Goal: Task Accomplishment & Management: Use online tool/utility

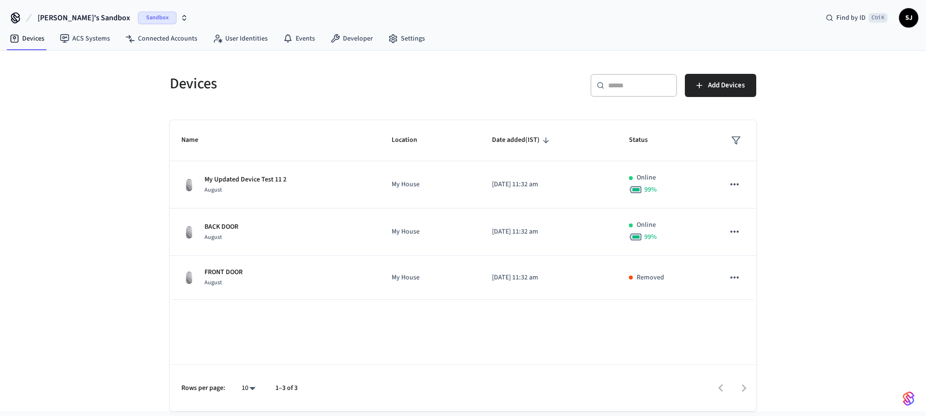
click at [97, 15] on span "Shubham's Sandbox" at bounding box center [84, 18] width 93 height 12
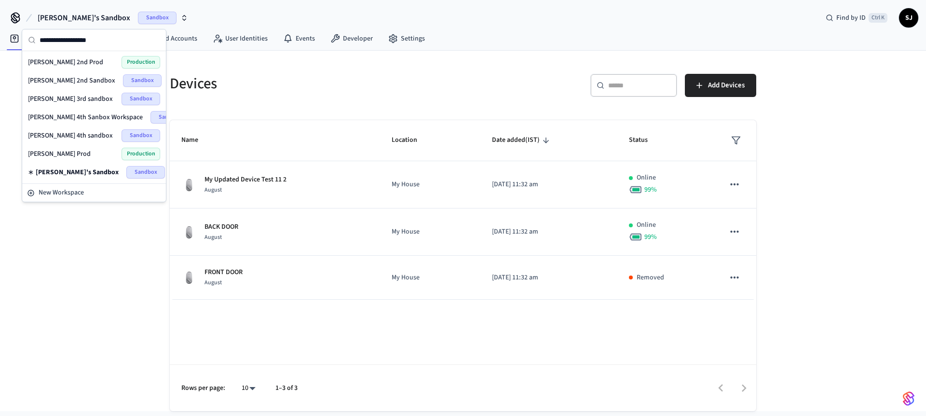
click at [75, 140] on div "Shubham 4th sandbox Sandbox" at bounding box center [94, 135] width 132 height 13
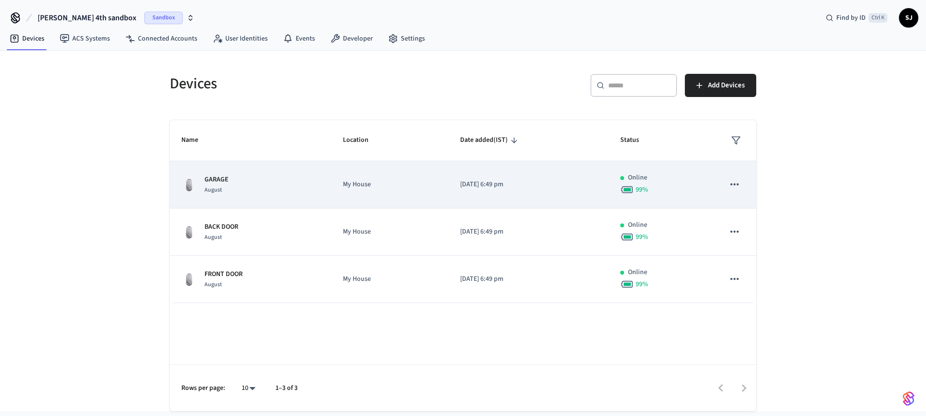
click at [622, 180] on div "Online" at bounding box center [660, 178] width 81 height 10
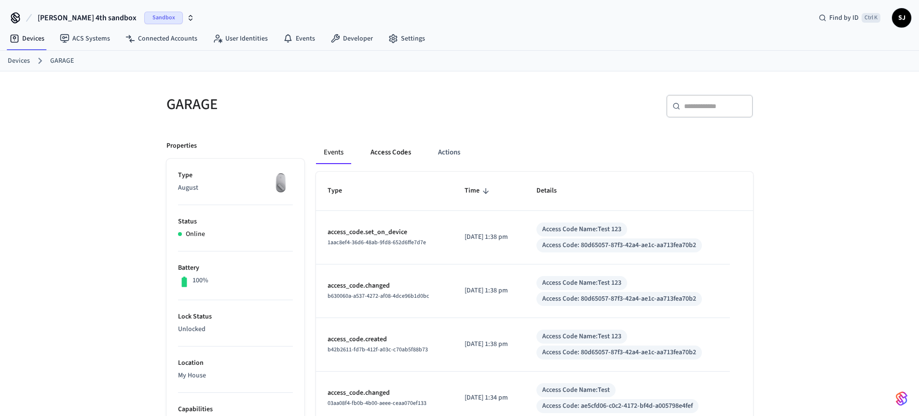
click at [398, 159] on button "Access Codes" at bounding box center [391, 152] width 56 height 23
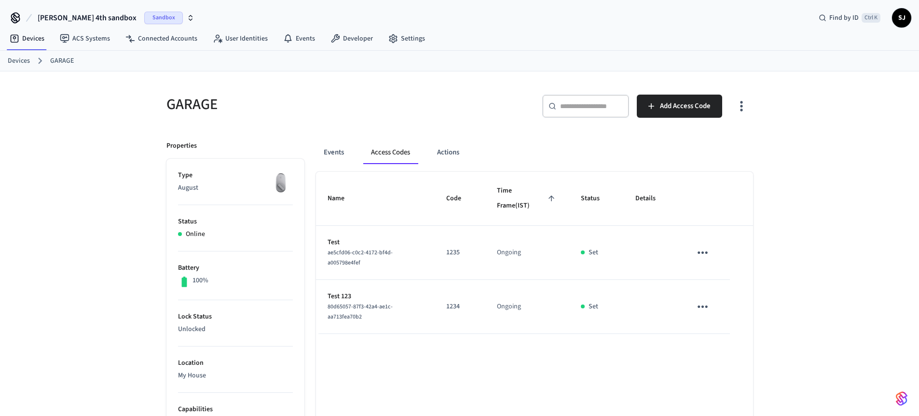
scroll to position [50, 0]
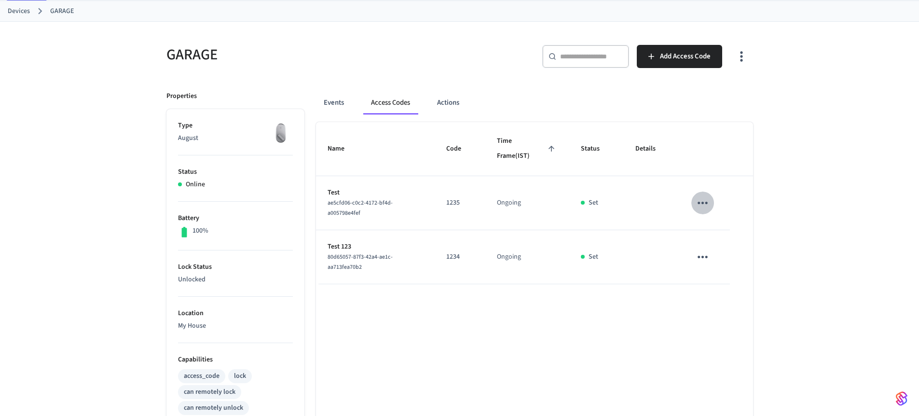
click at [707, 202] on icon "sticky table" at bounding box center [702, 203] width 10 height 2
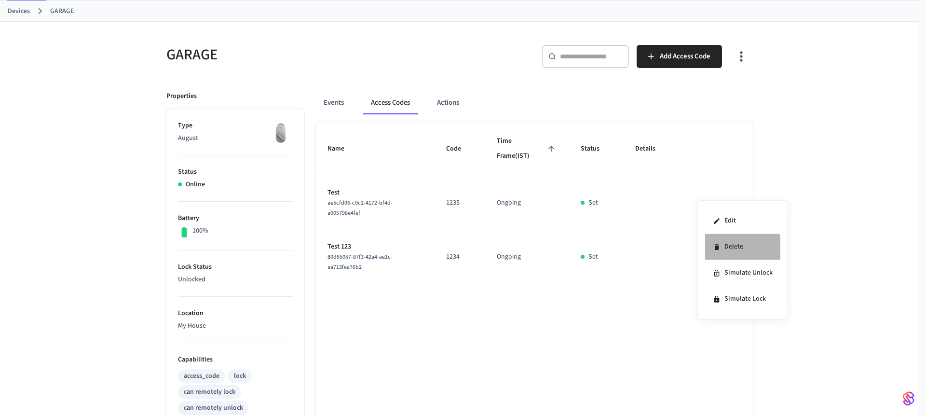
click at [728, 250] on li "Delete" at bounding box center [742, 247] width 75 height 26
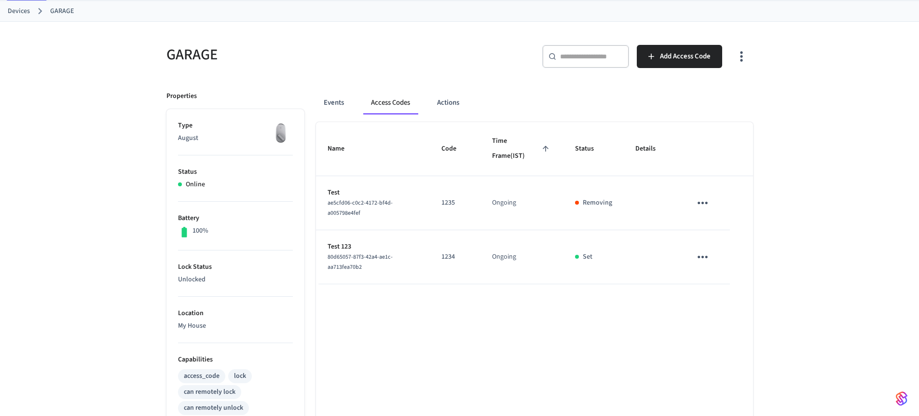
click at [699, 261] on icon "sticky table" at bounding box center [702, 256] width 15 height 15
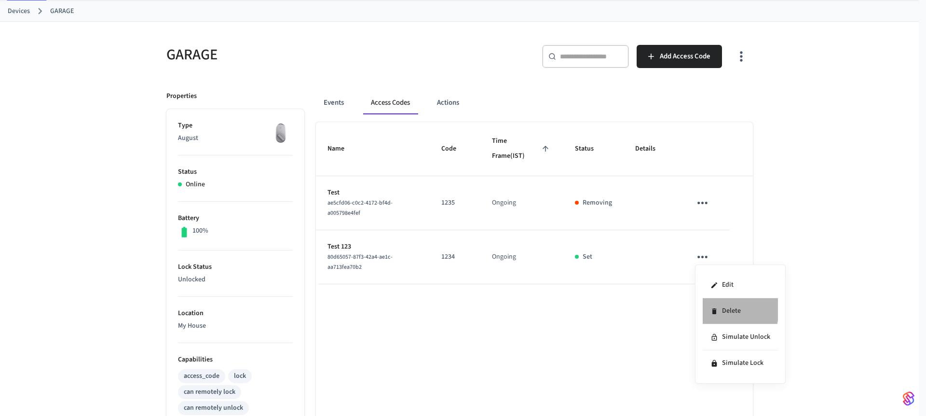
click at [718, 309] on li "Delete" at bounding box center [740, 311] width 75 height 26
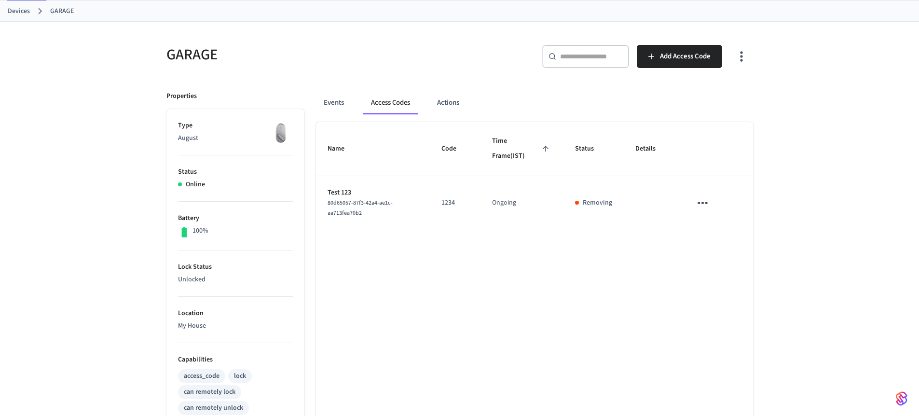
click at [62, 14] on link "GARAGE" at bounding box center [62, 11] width 24 height 10
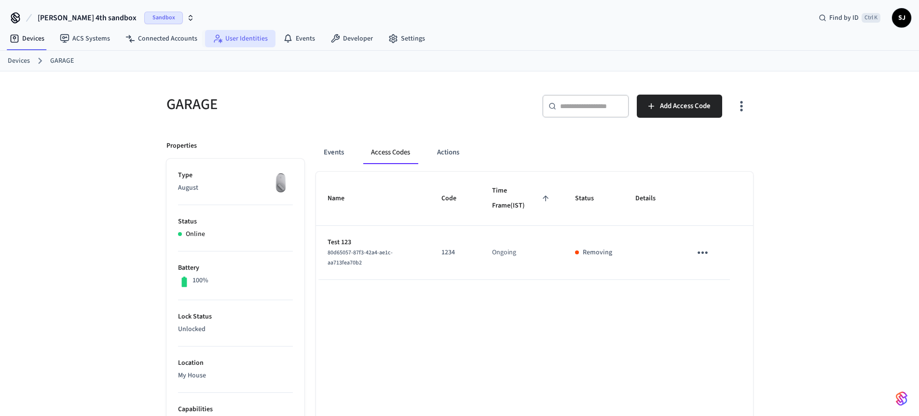
click at [244, 39] on link "User Identities" at bounding box center [240, 38] width 70 height 17
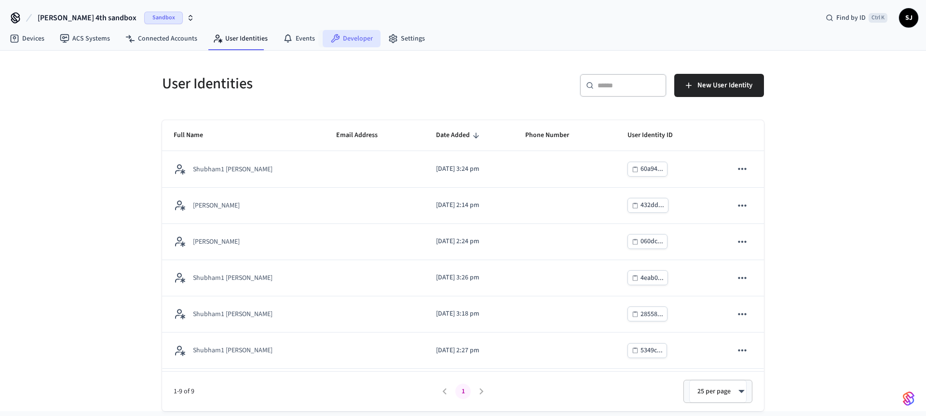
click at [352, 34] on link "Developer" at bounding box center [352, 38] width 58 height 17
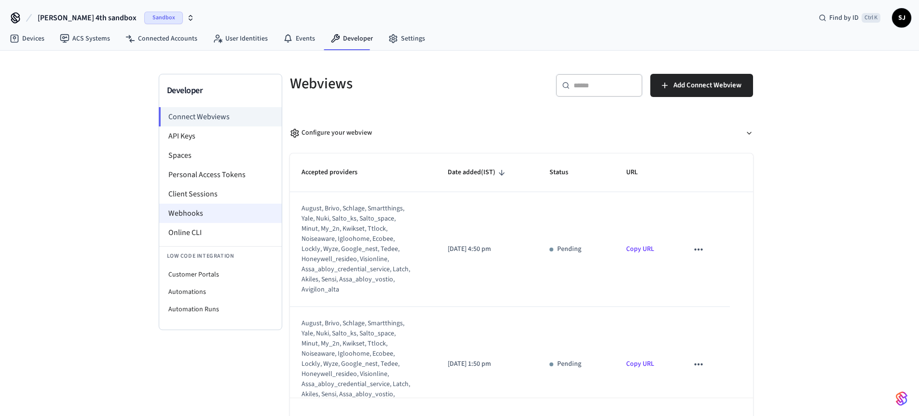
click at [203, 206] on li "Webhooks" at bounding box center [220, 213] width 122 height 19
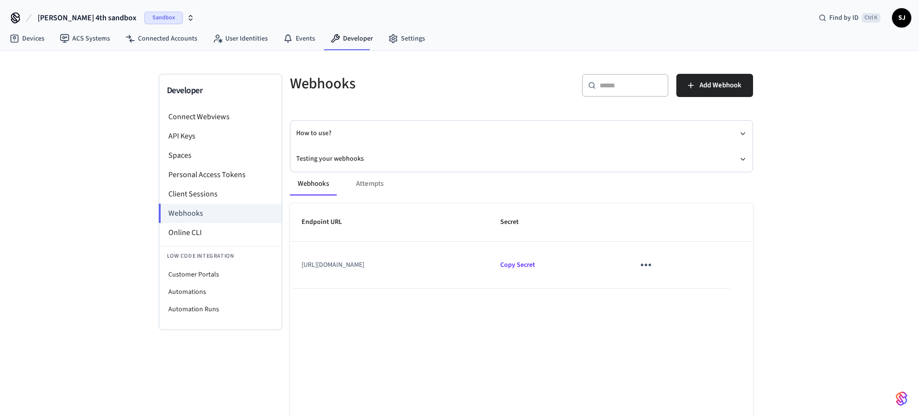
click at [653, 269] on icon "sticky table" at bounding box center [645, 264] width 15 height 15
click at [693, 286] on li "Edit" at bounding box center [692, 293] width 46 height 26
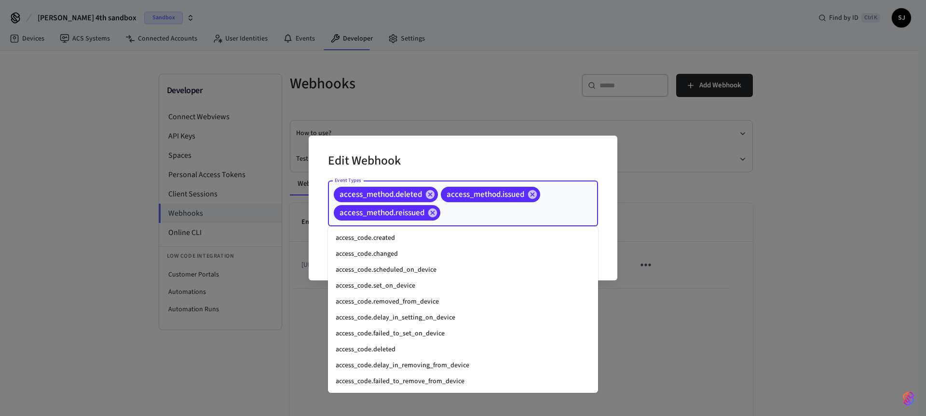
click at [472, 208] on input "Event Types" at bounding box center [504, 212] width 125 height 17
type input "******"
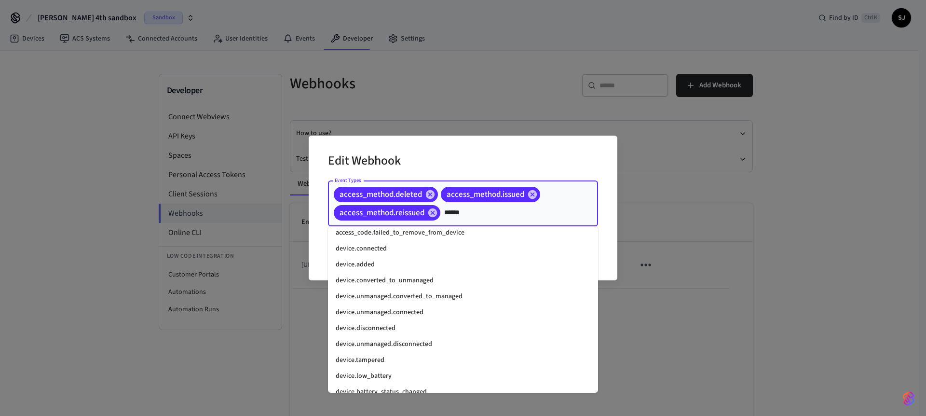
scroll to position [99, 0]
click at [365, 262] on li "device.added" at bounding box center [463, 266] width 270 height 16
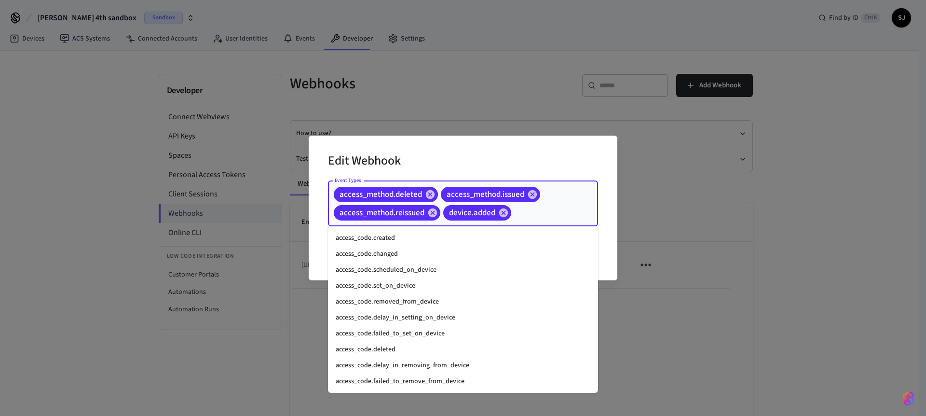
click at [542, 211] on input "Event Types" at bounding box center [540, 212] width 54 height 17
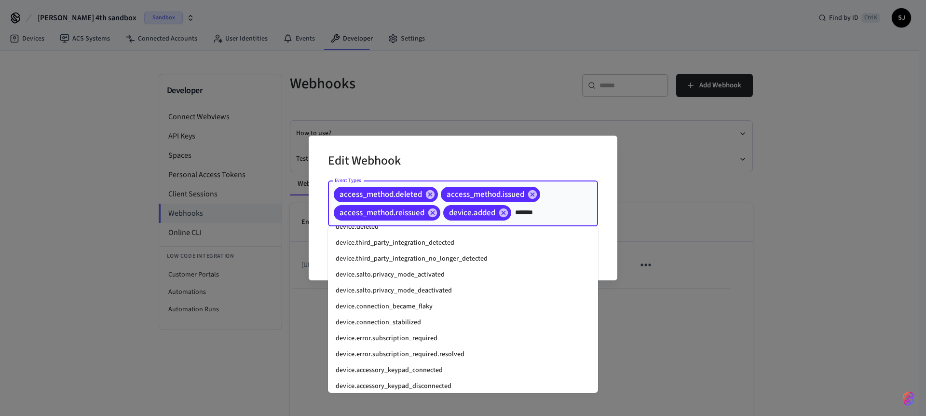
scroll to position [207, 0]
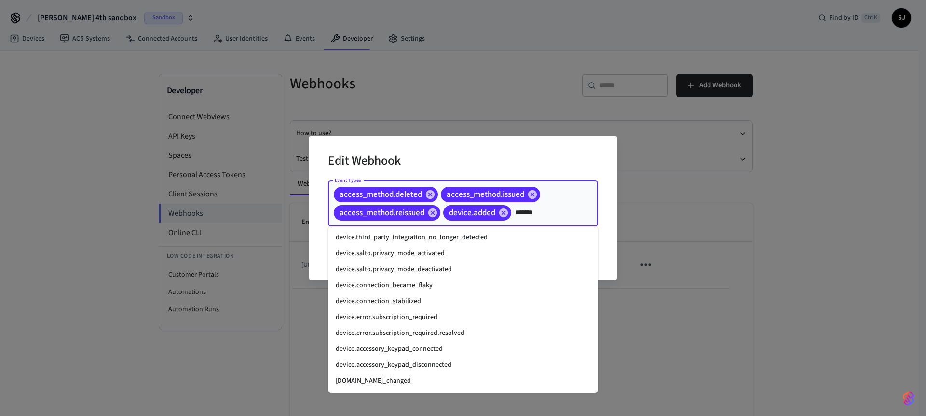
type input "*******"
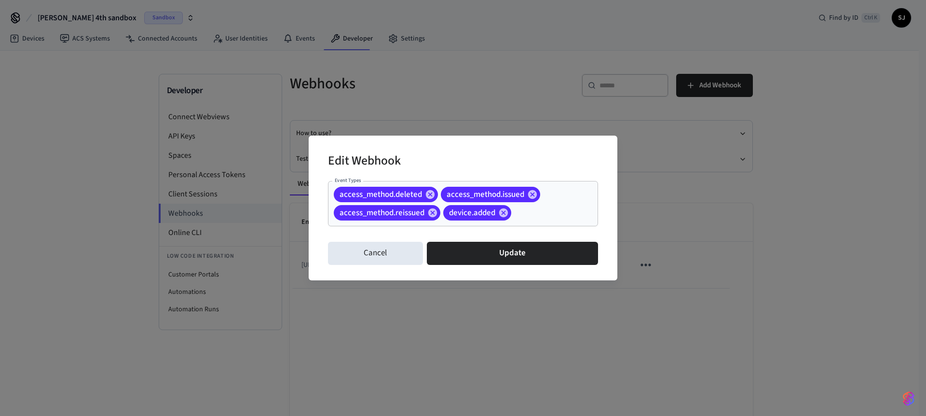
click at [614, 230] on div "Edit Webhook Event Types access_method.deleted access_method.issued access_meth…" at bounding box center [463, 208] width 309 height 144
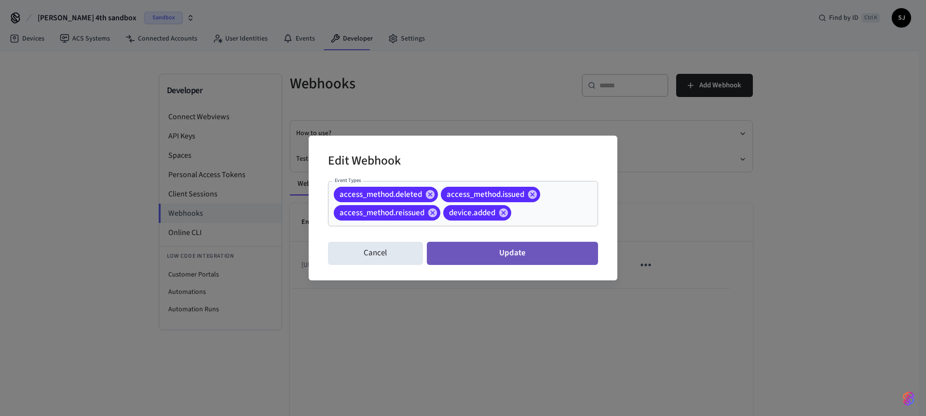
click at [521, 263] on button "Update" at bounding box center [512, 253] width 171 height 23
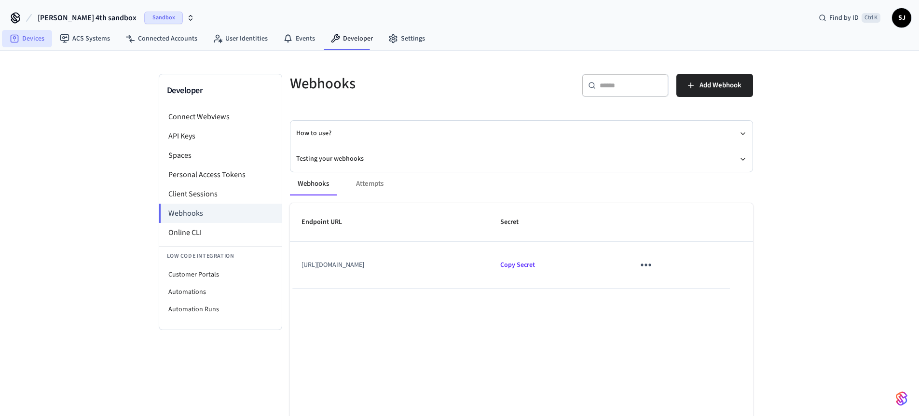
click at [31, 34] on link "Devices" at bounding box center [27, 38] width 50 height 17
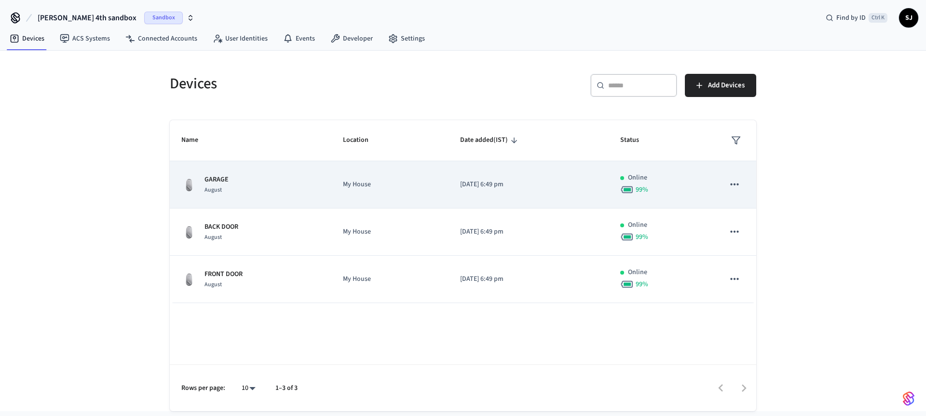
click at [593, 194] on td "2025/08/22 at 6:49 pm" at bounding box center [529, 184] width 160 height 47
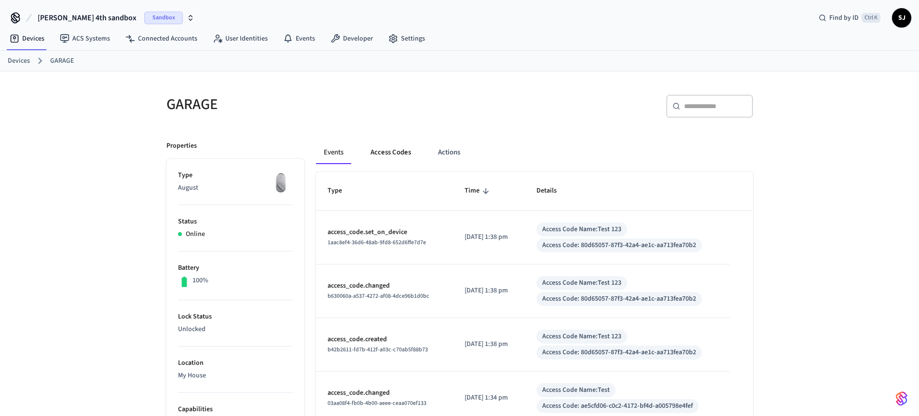
click at [401, 150] on button "Access Codes" at bounding box center [391, 152] width 56 height 23
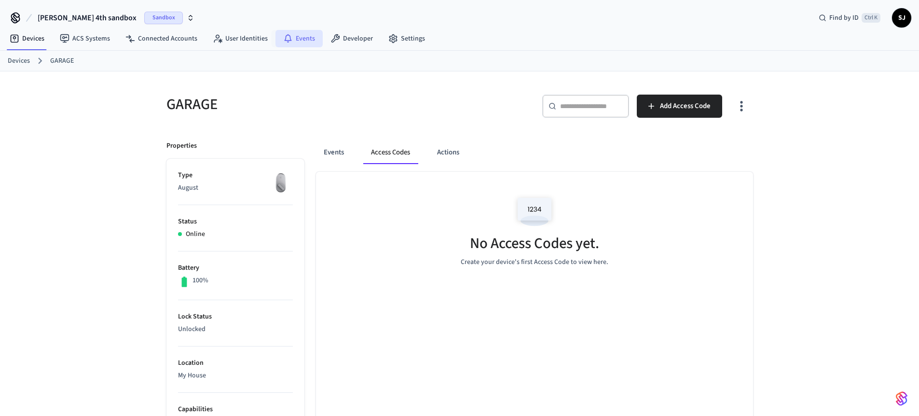
click at [302, 39] on link "Events" at bounding box center [298, 38] width 47 height 17
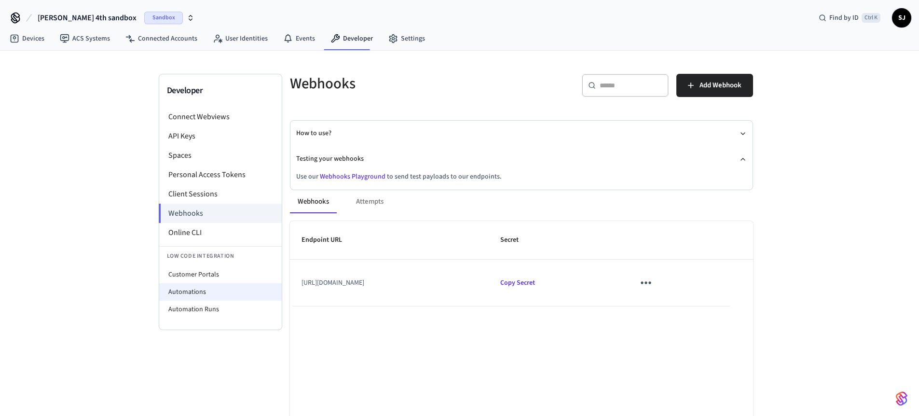
click at [207, 291] on li "Automations" at bounding box center [220, 291] width 122 height 17
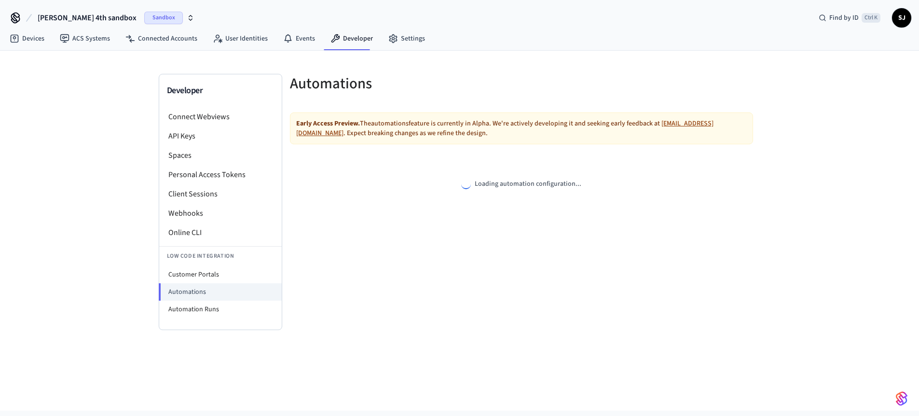
select select "**********"
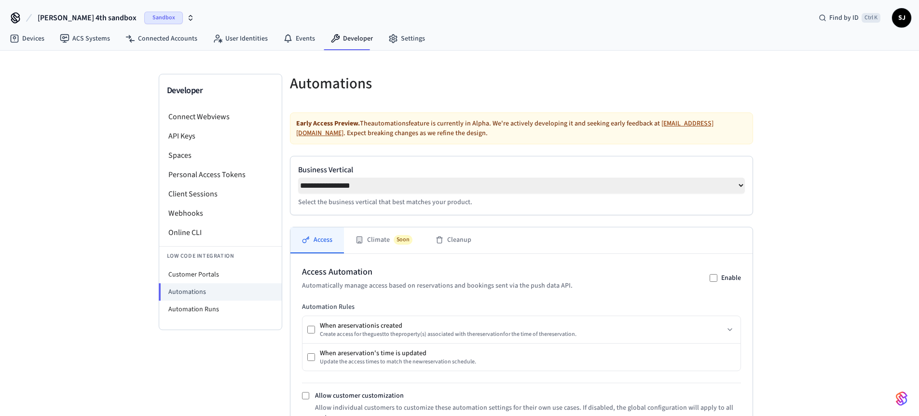
scroll to position [172, 0]
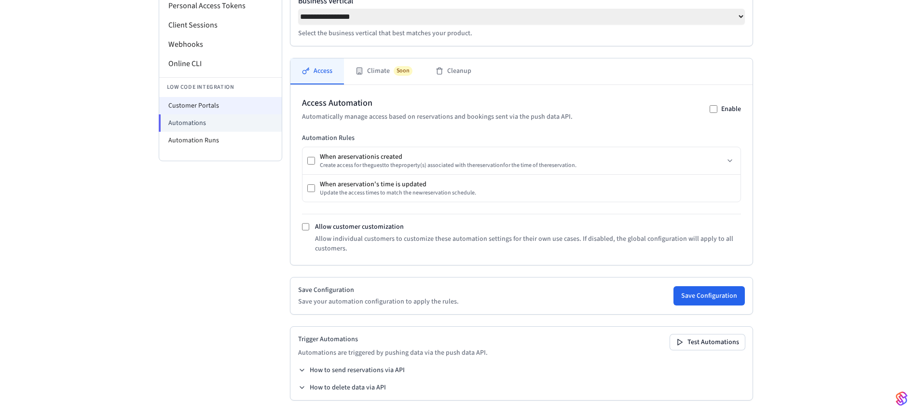
click at [199, 103] on li "Customer Portals" at bounding box center [220, 105] width 122 height 17
select select "**********"
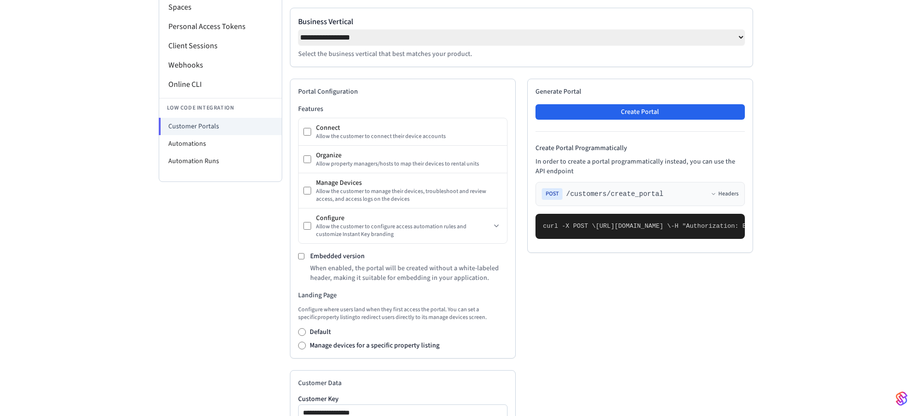
scroll to position [145, 0]
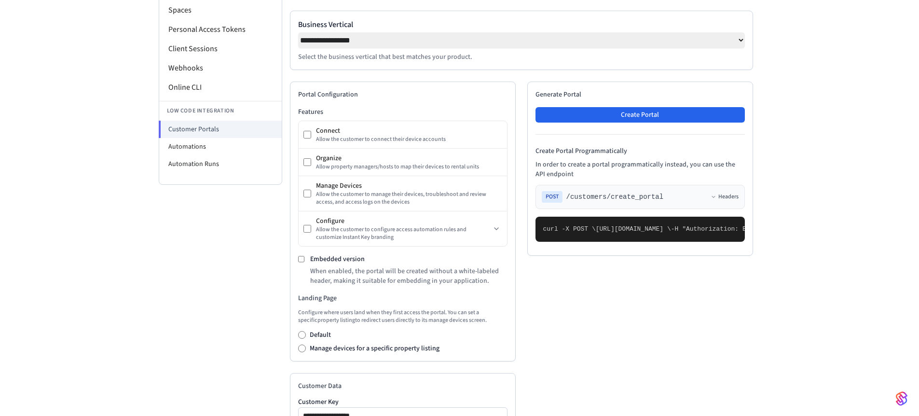
click at [445, 235] on div "Allow the customer to configure access automation rules and customize Instant K…" at bounding box center [403, 233] width 175 height 15
copy div "Allow the customer to configure access automation rules and customize Instant K…"
click at [403, 241] on div "Allow the customer to configure access automation rules and customize Instant K…" at bounding box center [403, 233] width 175 height 15
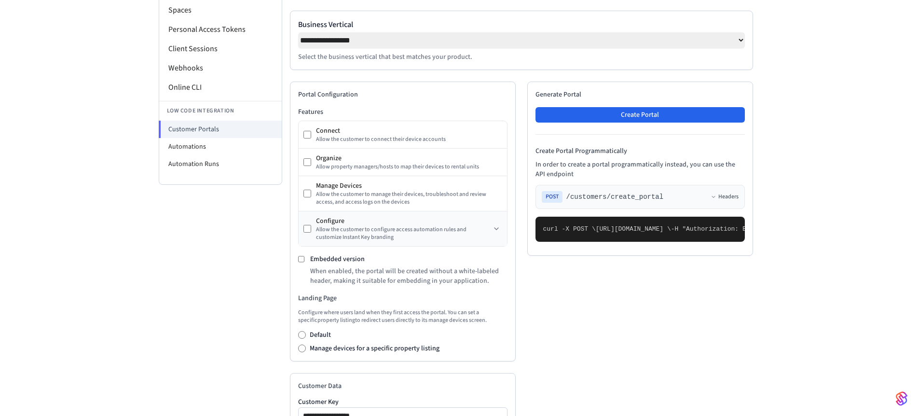
click at [403, 241] on div "Allow the customer to configure access automation rules and customize Instant K…" at bounding box center [403, 233] width 175 height 15
drag, startPoint x: 403, startPoint y: 241, endPoint x: 313, endPoint y: 226, distance: 91.9
click at [313, 226] on div "Configure Allow the customer to configure access automation rules and customize…" at bounding box center [396, 228] width 187 height 25
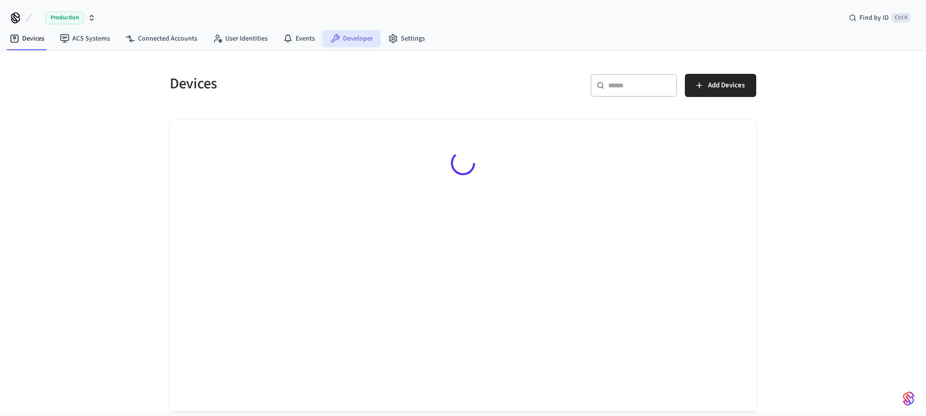
click at [357, 41] on link "Developer" at bounding box center [352, 38] width 58 height 17
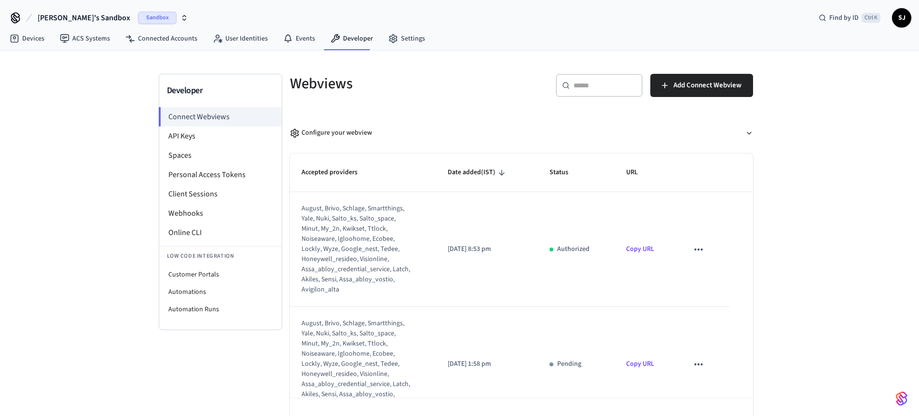
click at [67, 17] on span "Shubham's Sandbox" at bounding box center [84, 18] width 93 height 12
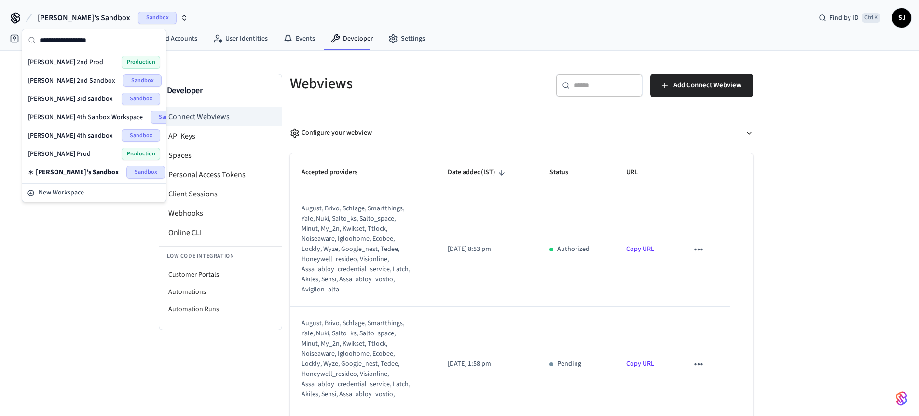
click at [83, 135] on span "[PERSON_NAME] 4th sandbox" at bounding box center [70, 136] width 85 height 10
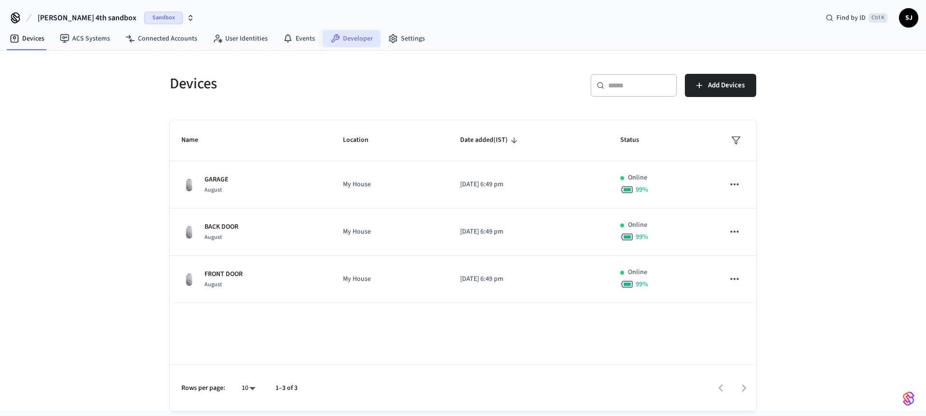
click at [336, 37] on icon at bounding box center [335, 39] width 10 height 10
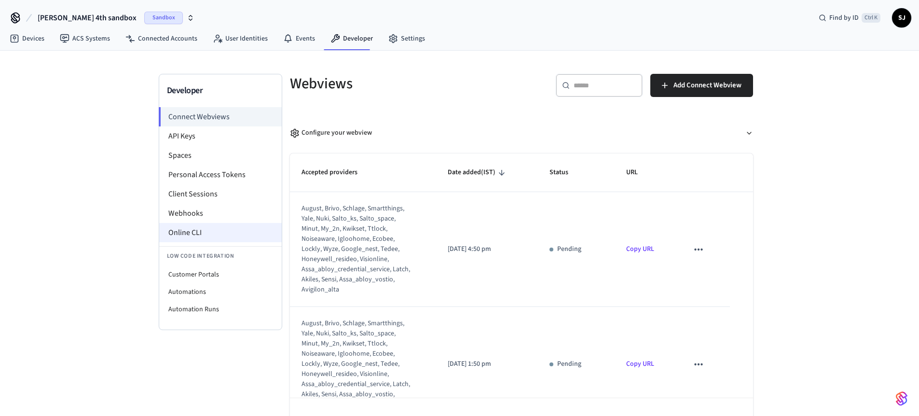
click at [218, 238] on li "Online CLI" at bounding box center [220, 232] width 122 height 19
click at [204, 209] on li "Webhooks" at bounding box center [220, 213] width 122 height 19
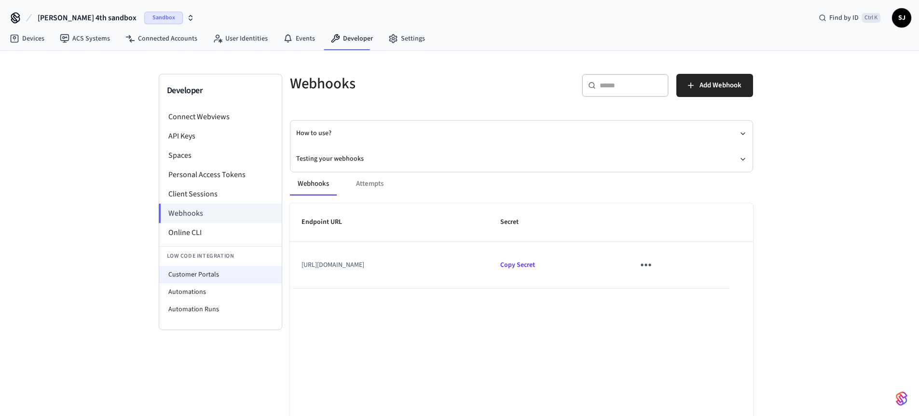
click at [198, 272] on li "Customer Portals" at bounding box center [220, 274] width 122 height 17
select select "**********"
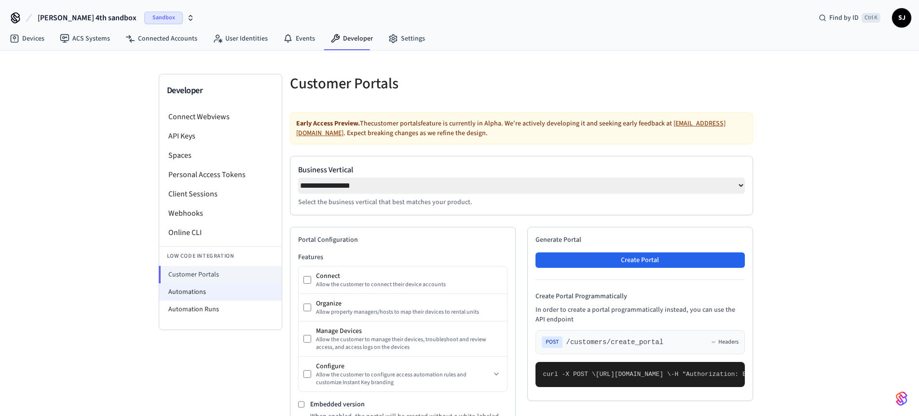
click at [198, 289] on li "Automations" at bounding box center [220, 291] width 122 height 17
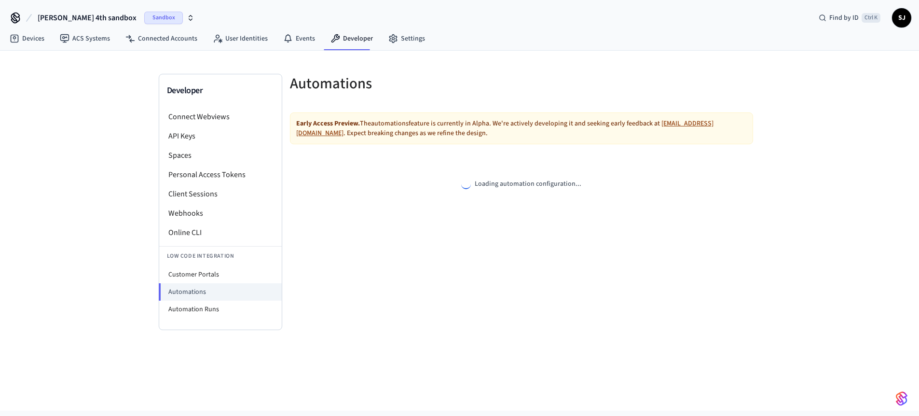
select select "**********"
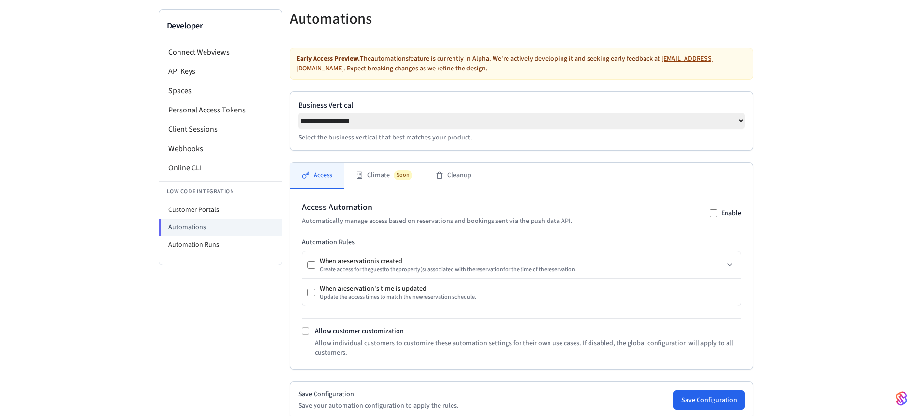
scroll to position [66, 0]
click at [207, 211] on li "Customer Portals" at bounding box center [220, 208] width 122 height 17
select select "**********"
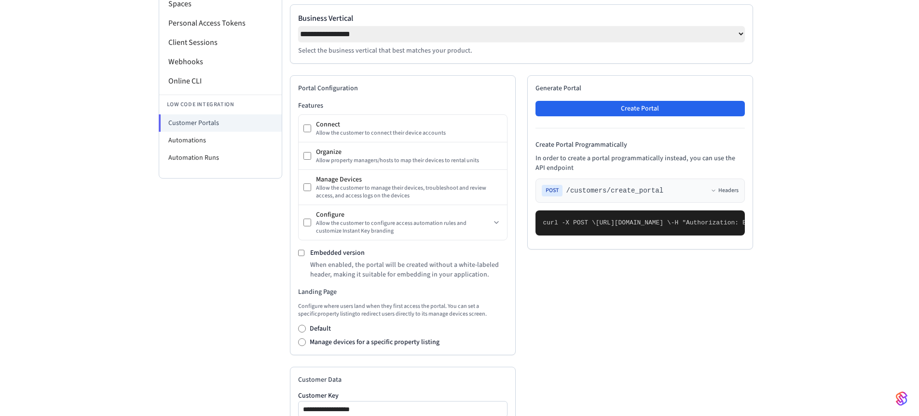
scroll to position [137, 0]
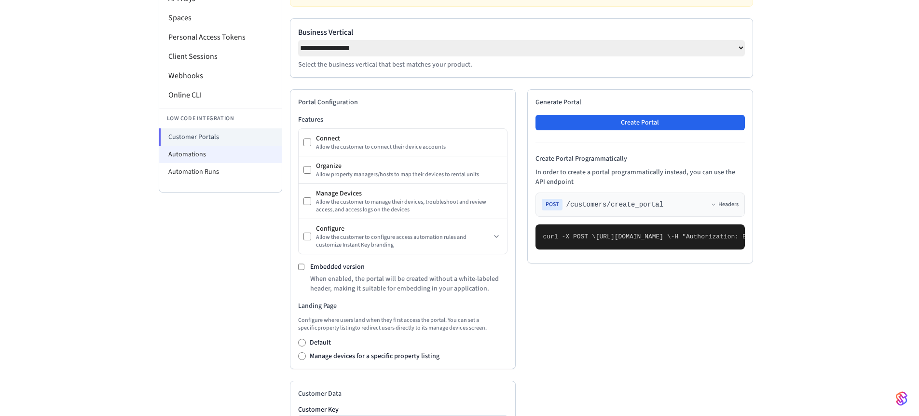
click at [162, 148] on li "Automations" at bounding box center [220, 154] width 122 height 17
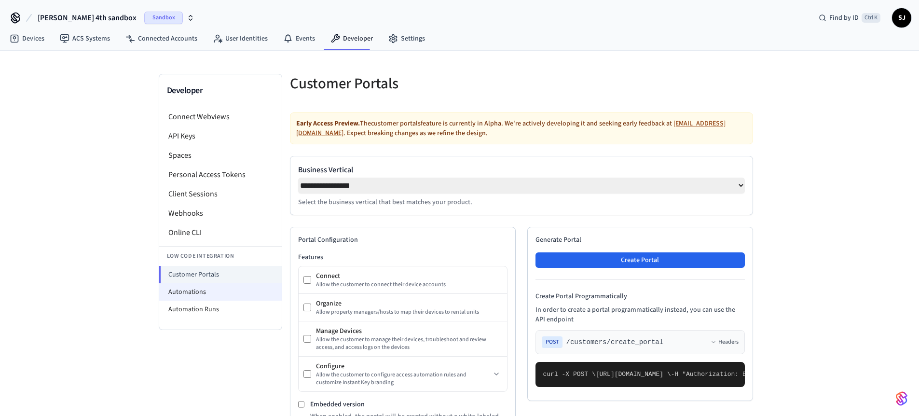
select select "**********"
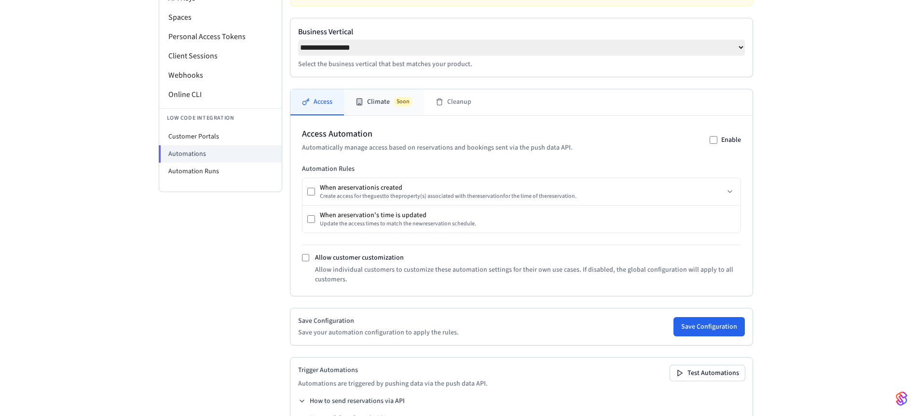
scroll to position [132, 0]
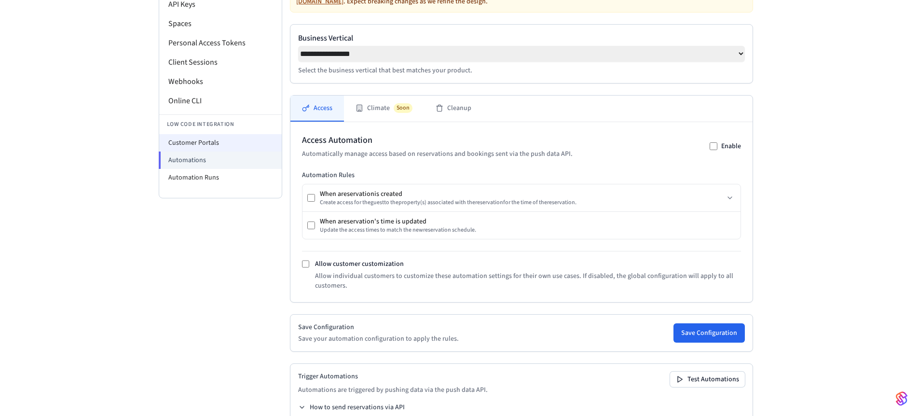
click at [185, 139] on li "Customer Portals" at bounding box center [220, 142] width 122 height 17
select select "**********"
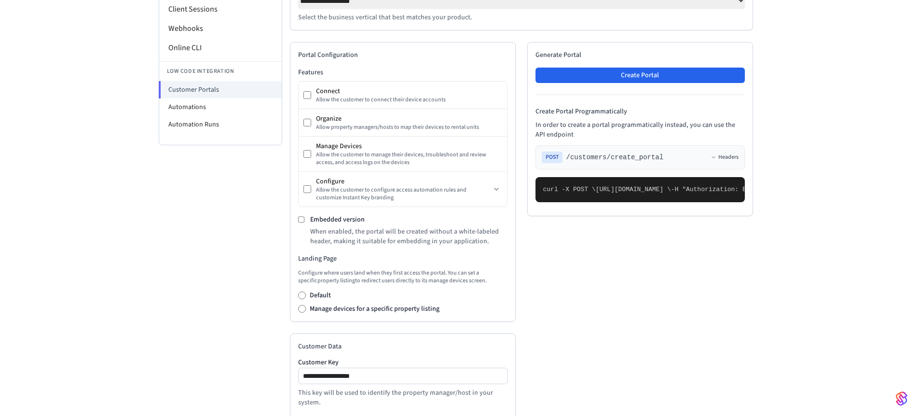
scroll to position [185, 0]
click at [454, 201] on div "Allow the customer to configure access automation rules and customize Instant K…" at bounding box center [403, 193] width 175 height 15
click at [496, 192] on icon at bounding box center [496, 189] width 8 height 8
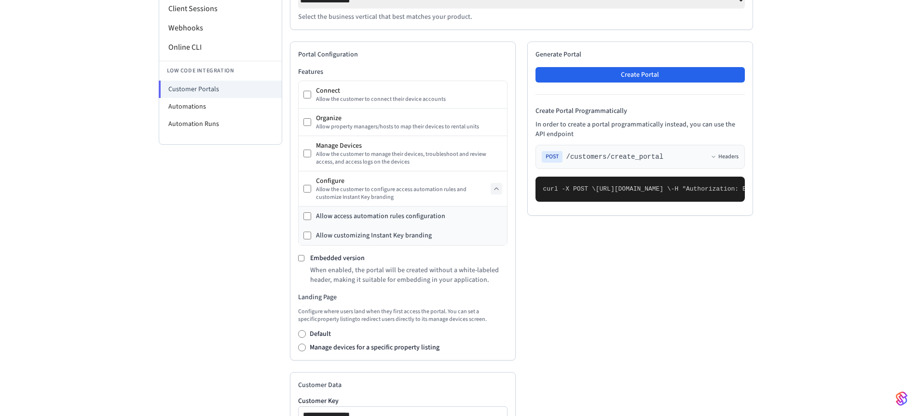
click at [494, 192] on icon at bounding box center [496, 189] width 8 height 8
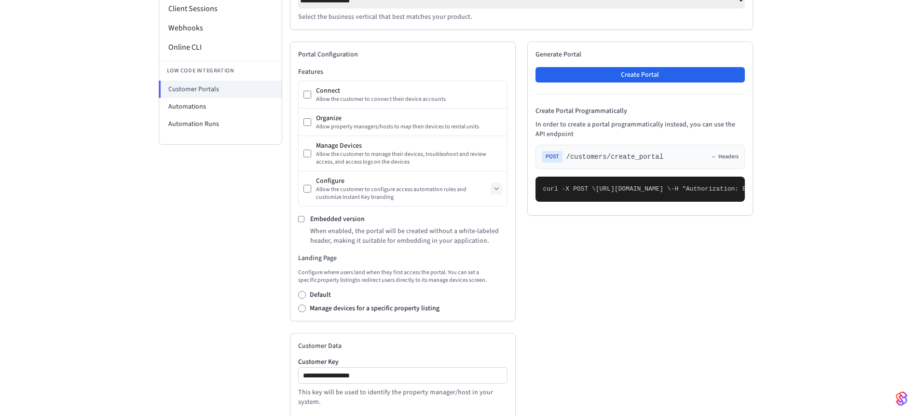
click at [494, 192] on icon at bounding box center [496, 189] width 8 height 8
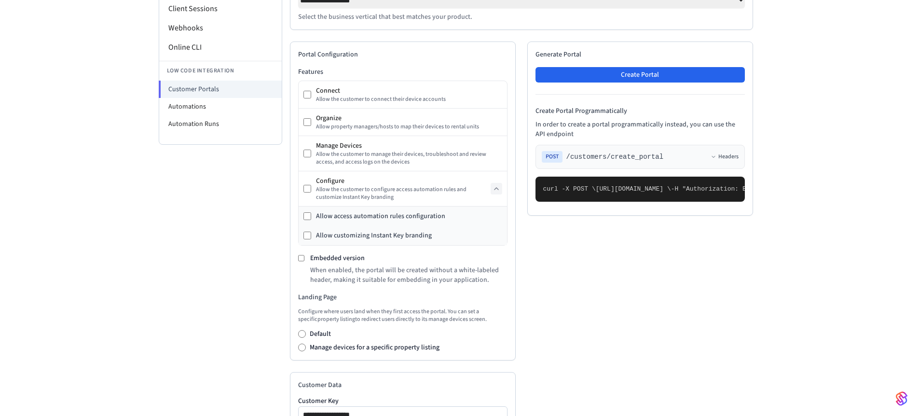
click at [311, 190] on div "Configure Allow the customer to configure access automation rules and customize…" at bounding box center [396, 188] width 187 height 25
click at [208, 103] on li "Automations" at bounding box center [220, 106] width 122 height 17
select select "**********"
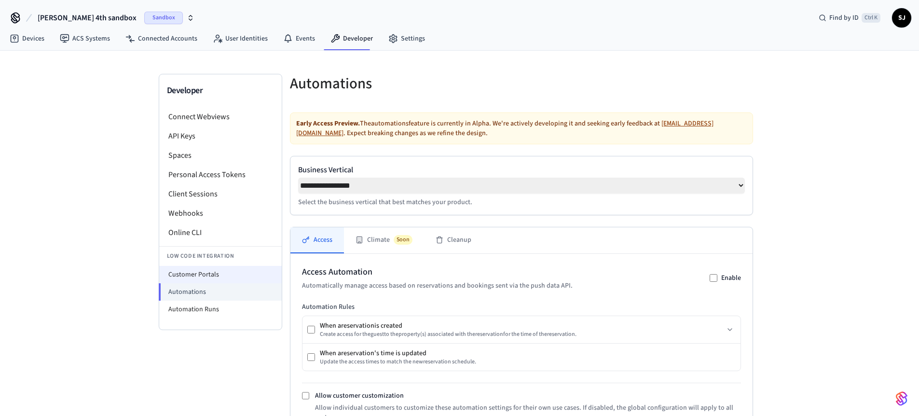
click at [183, 271] on li "Customer Portals" at bounding box center [220, 274] width 122 height 17
select select "**********"
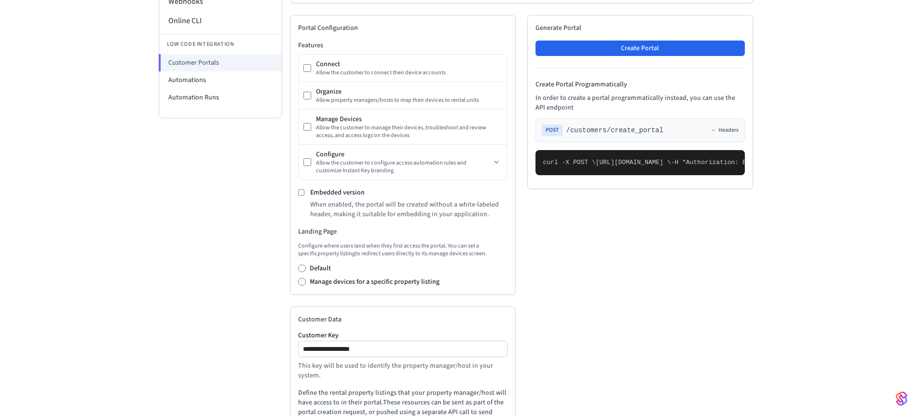
scroll to position [218, 0]
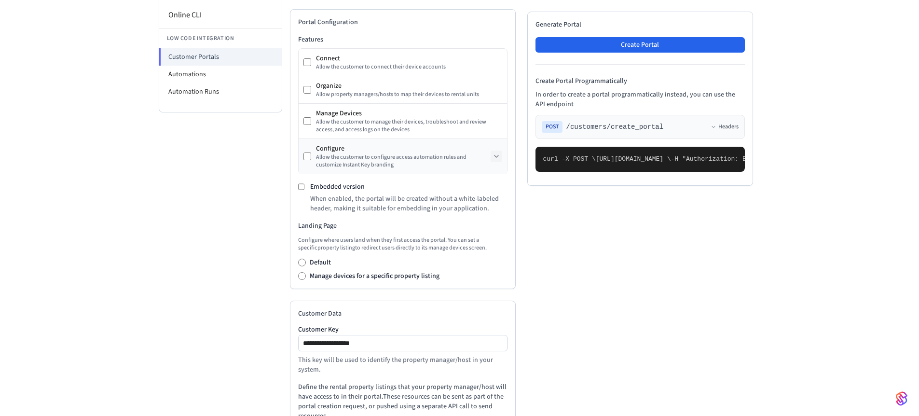
click at [498, 160] on icon at bounding box center [496, 156] width 8 height 8
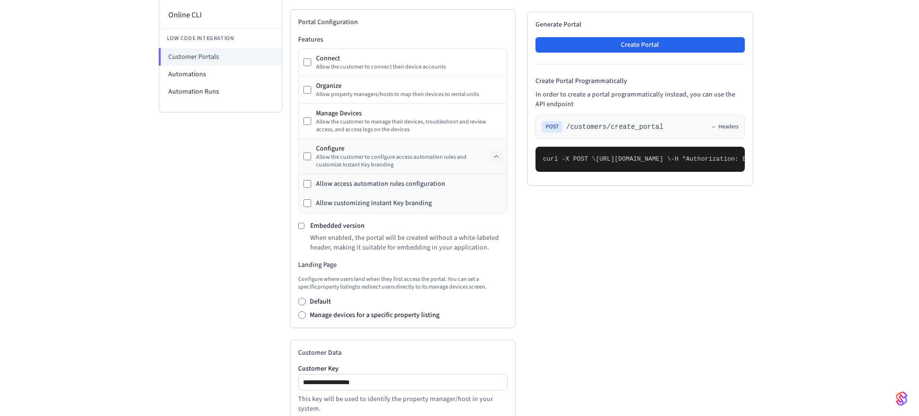
click at [498, 157] on icon at bounding box center [496, 156] width 4 height 2
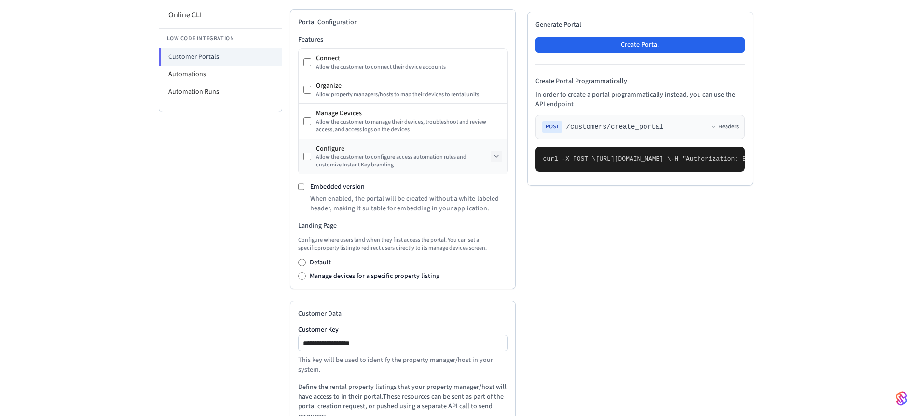
click at [464, 157] on div "Allow the customer to configure access automation rules and customize Instant K…" at bounding box center [403, 160] width 175 height 15
click at [499, 159] on icon at bounding box center [496, 156] width 8 height 8
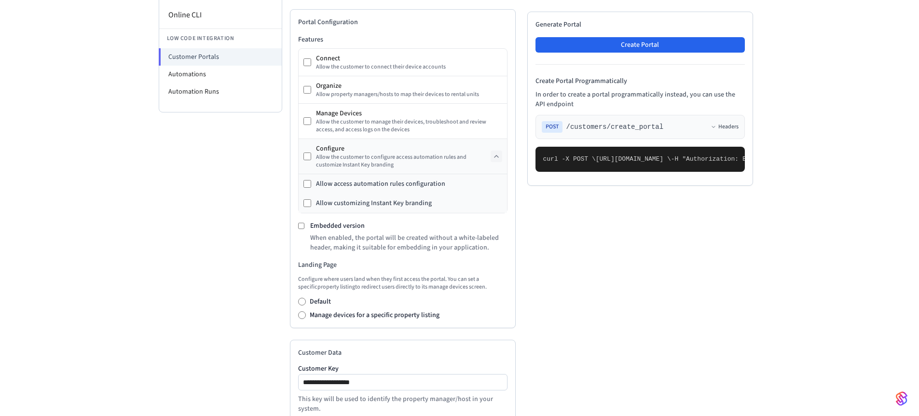
scroll to position [177, 0]
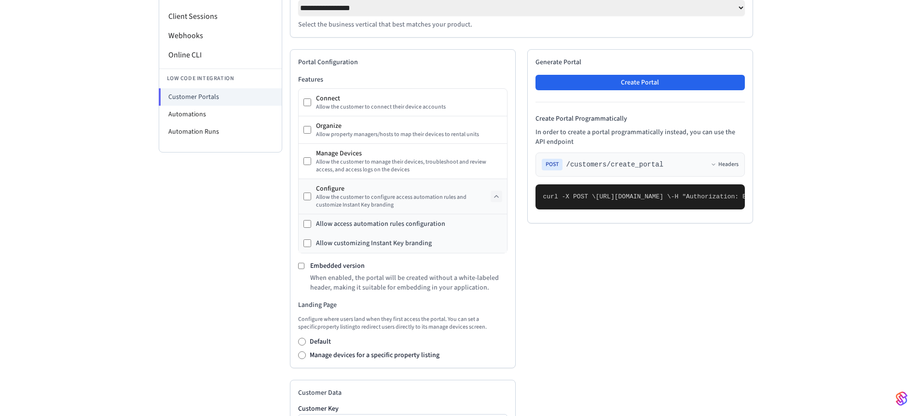
click at [319, 229] on div "Allow access automation rules configuration" at bounding box center [380, 224] width 129 height 10
click at [401, 221] on div "Allow access automation rules configuration" at bounding box center [403, 223] width 208 height 19
click at [381, 229] on div "Allow access automation rules configuration" at bounding box center [380, 224] width 129 height 10
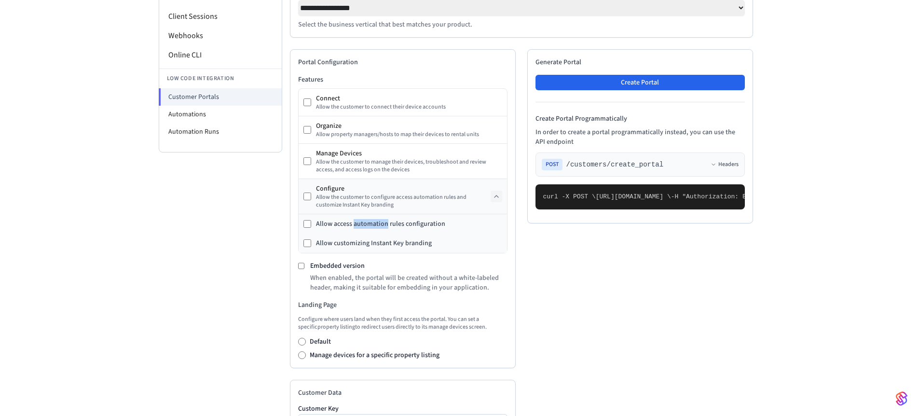
click at [381, 229] on div "Allow access automation rules configuration" at bounding box center [380, 224] width 129 height 10
click at [172, 111] on li "Automations" at bounding box center [220, 114] width 122 height 17
select select "**********"
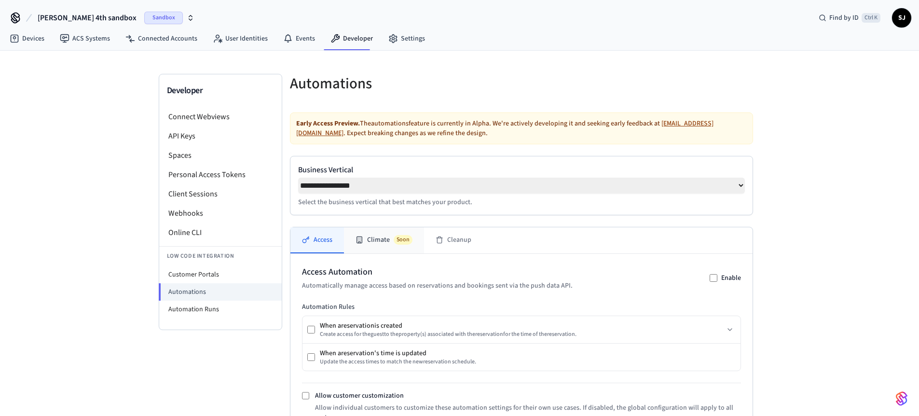
scroll to position [155, 0]
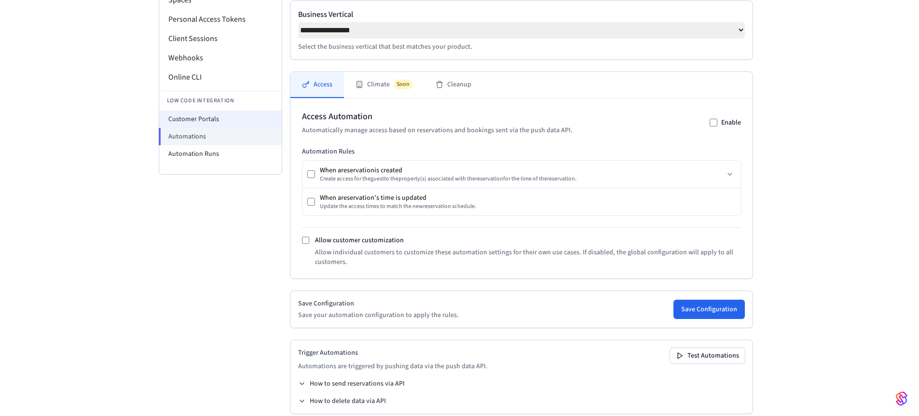
click at [225, 122] on li "Customer Portals" at bounding box center [220, 118] width 122 height 17
select select "**********"
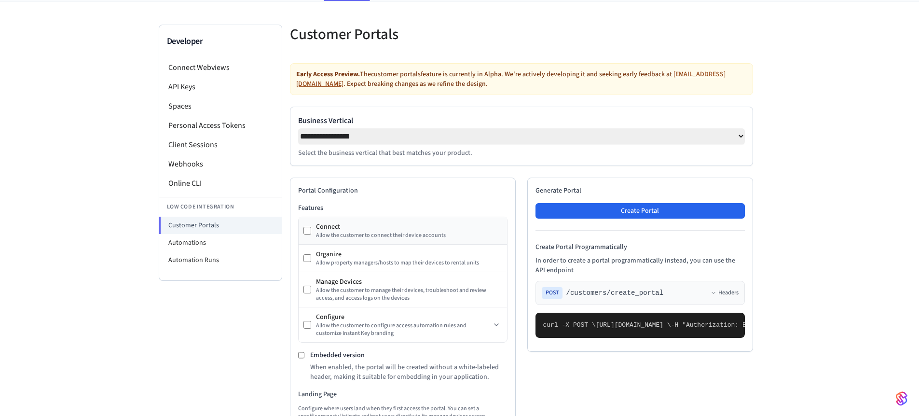
scroll to position [154, 0]
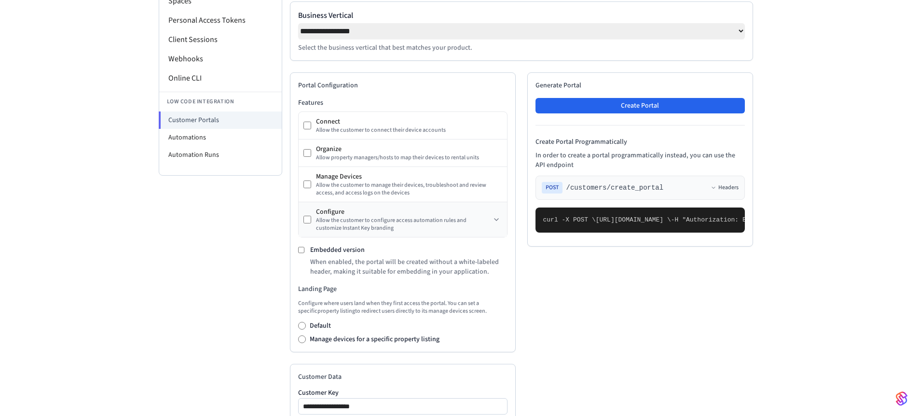
click at [361, 217] on div "Configure" at bounding box center [403, 212] width 175 height 10
click at [499, 219] on icon at bounding box center [496, 220] width 8 height 8
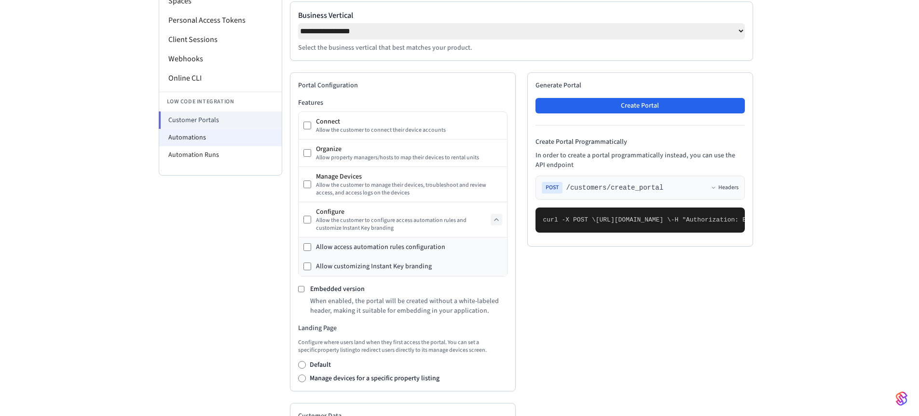
click at [221, 145] on li "Automations" at bounding box center [220, 137] width 122 height 17
select select "**********"
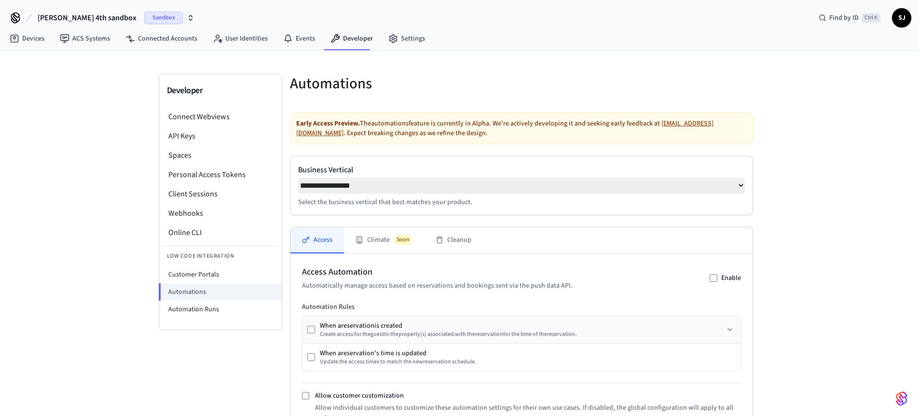
scroll to position [172, 0]
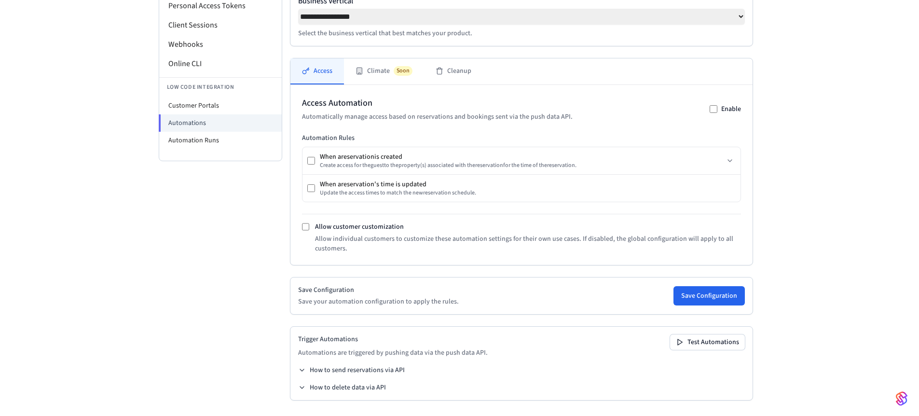
click at [303, 231] on div "Allow customer customization Allow individual customers to customize these auto…" at bounding box center [521, 237] width 439 height 31
click at [704, 297] on button "Save Configuration" at bounding box center [708, 295] width 71 height 19
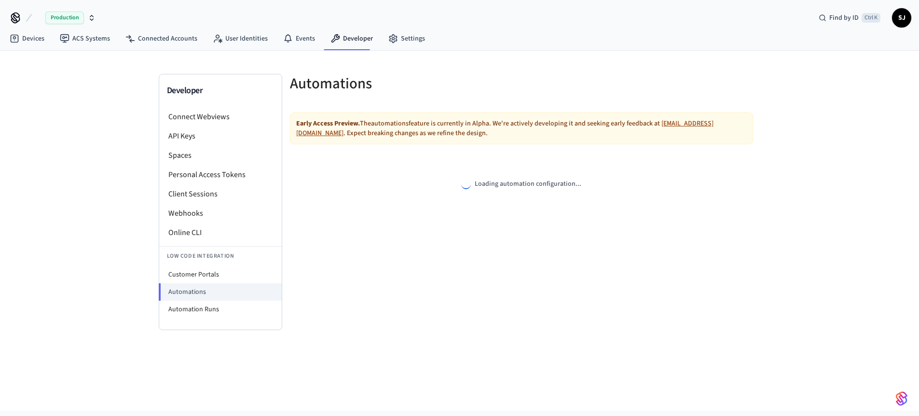
select select "**********"
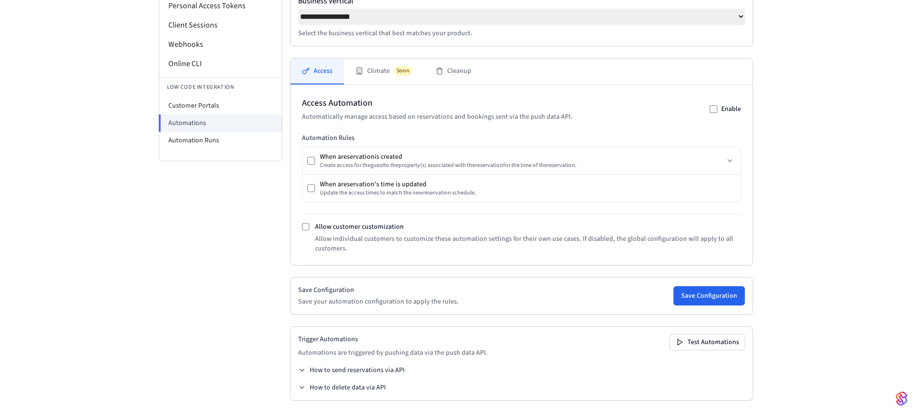
scroll to position [170, 0]
click at [222, 103] on li "Customer Portals" at bounding box center [220, 105] width 122 height 17
select select "**********"
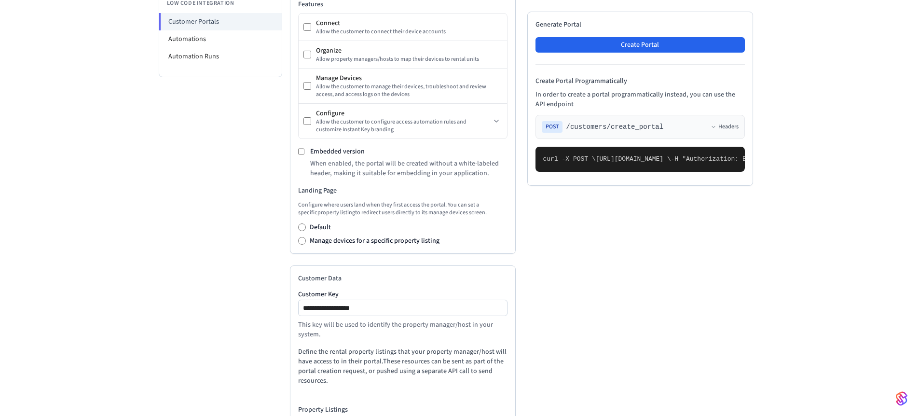
scroll to position [252, 0]
click at [410, 119] on div "Configure" at bounding box center [403, 114] width 175 height 10
click at [494, 122] on icon at bounding box center [496, 122] width 4 height 2
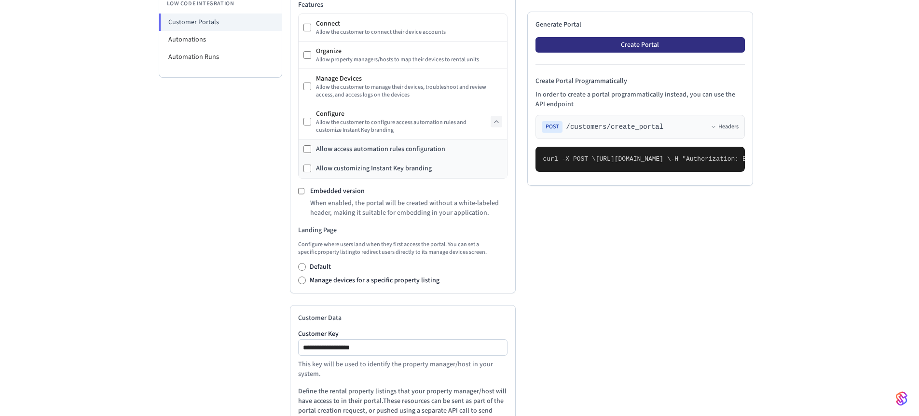
click at [612, 46] on button "Create Portal" at bounding box center [639, 44] width 209 height 15
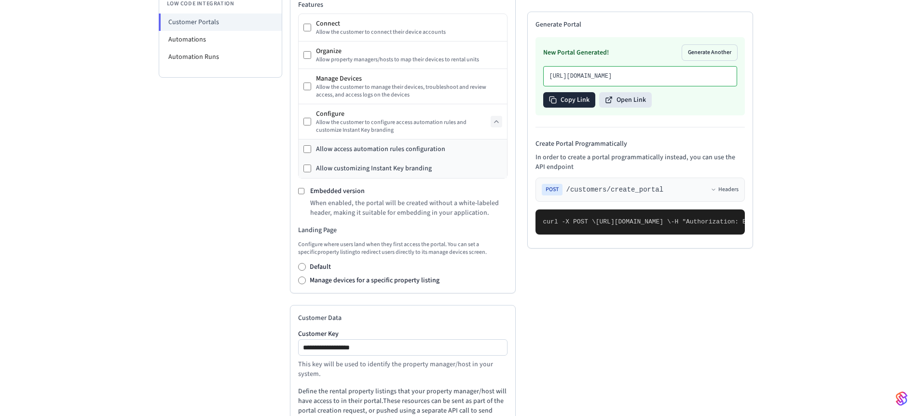
click at [584, 108] on button "Copy Link" at bounding box center [569, 99] width 52 height 15
click at [622, 108] on button "Open Link" at bounding box center [619, 99] width 53 height 15
